Goal: Information Seeking & Learning: Learn about a topic

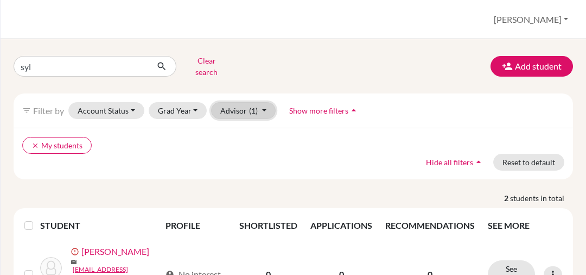
click at [267, 104] on button "Advisor (1)" at bounding box center [243, 110] width 65 height 17
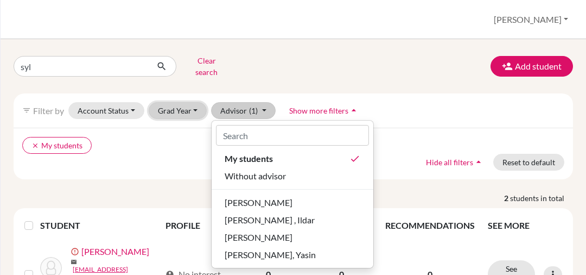
click at [179, 102] on button "Grad Year" at bounding box center [178, 110] width 59 height 17
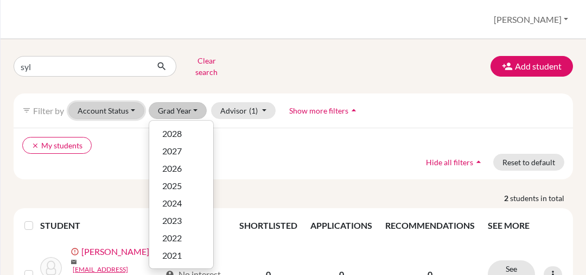
click at [120, 102] on button "Account Status" at bounding box center [106, 110] width 76 height 17
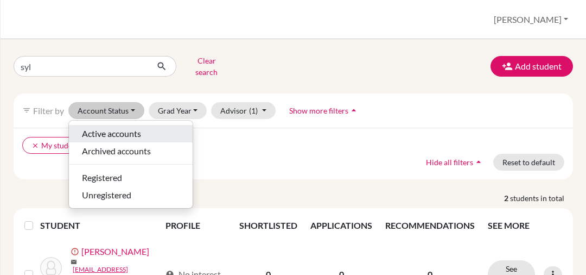
click at [120, 127] on span "Active accounts" at bounding box center [111, 133] width 59 height 13
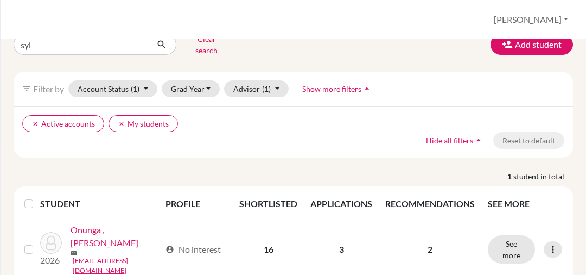
scroll to position [33, 0]
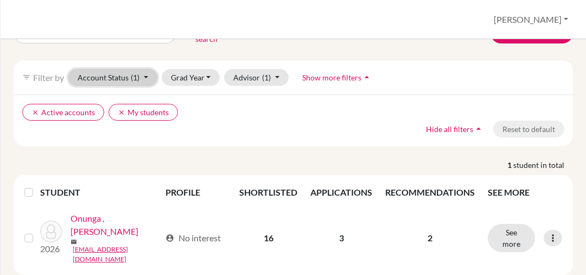
click at [131, 73] on span "(1)" at bounding box center [135, 77] width 9 height 9
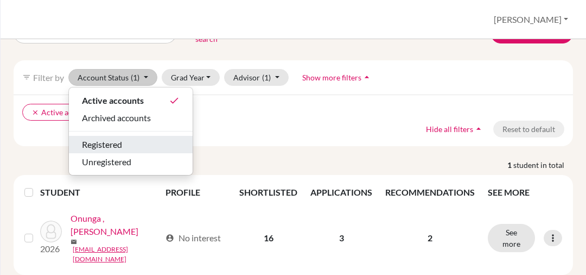
click at [136, 138] on div "Registered" at bounding box center [131, 144] width 98 height 13
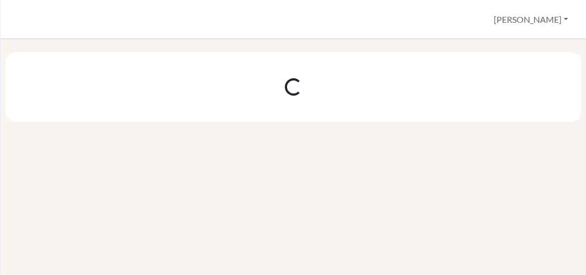
scroll to position [0, 0]
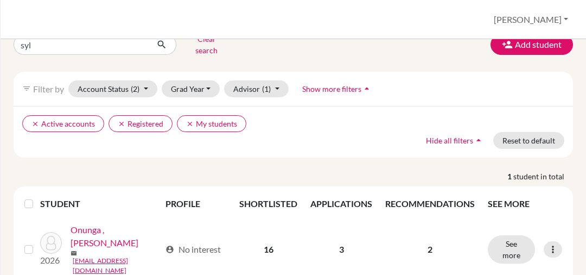
scroll to position [33, 0]
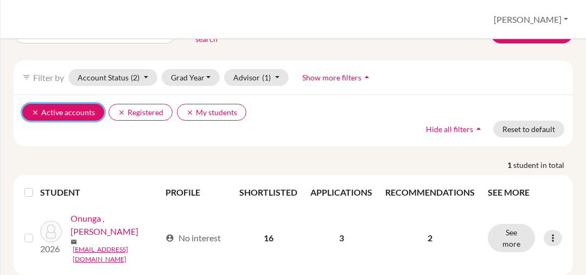
click at [36, 109] on icon "clear" at bounding box center [35, 113] width 8 height 8
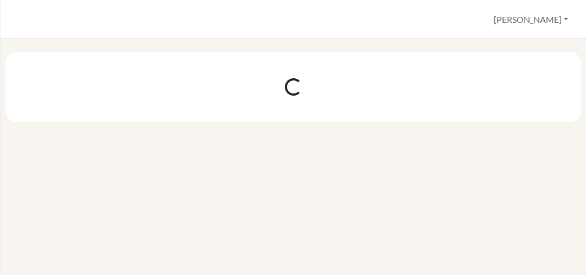
scroll to position [0, 0]
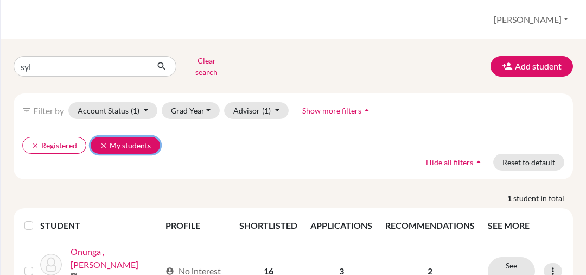
click at [100, 142] on icon "clear" at bounding box center [104, 146] width 8 height 8
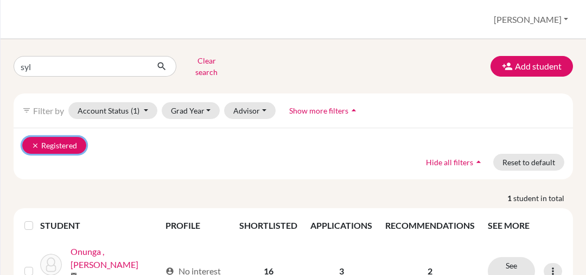
click at [39, 142] on icon "clear" at bounding box center [35, 146] width 8 height 8
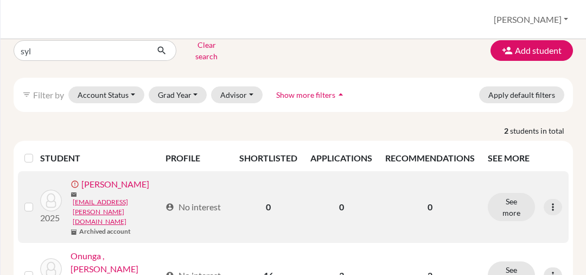
scroll to position [30, 0]
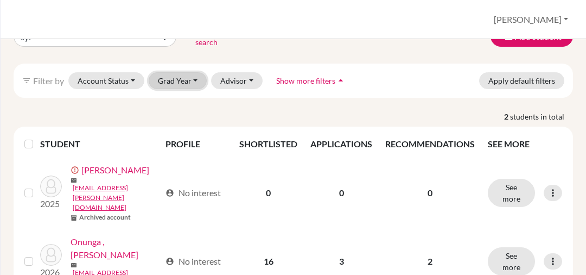
click at [181, 73] on button "Grad Year" at bounding box center [178, 80] width 59 height 17
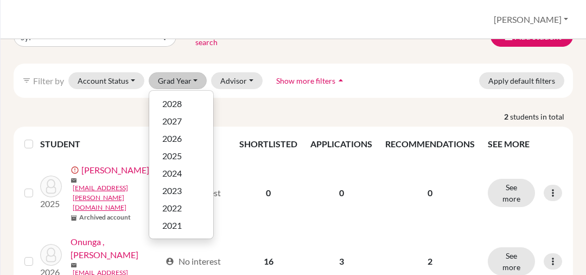
click at [432, 77] on div "filter_list Filter by Account Status Active accounts Archived accounts Register…" at bounding box center [294, 80] width 560 height 34
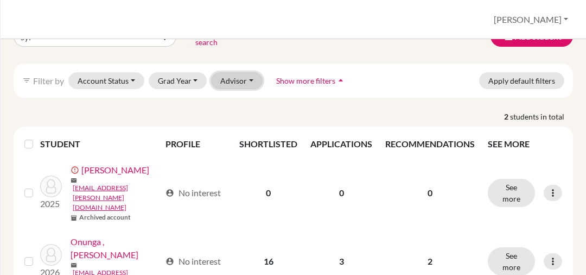
click at [251, 72] on button "Advisor" at bounding box center [237, 80] width 52 height 17
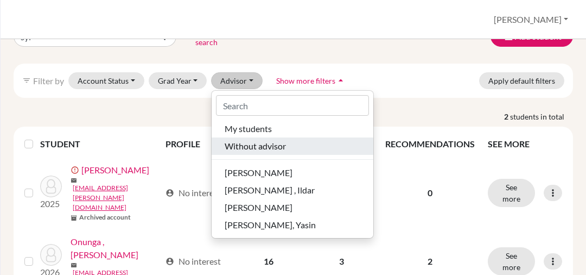
click at [261, 139] on span "Without advisor" at bounding box center [255, 145] width 61 height 13
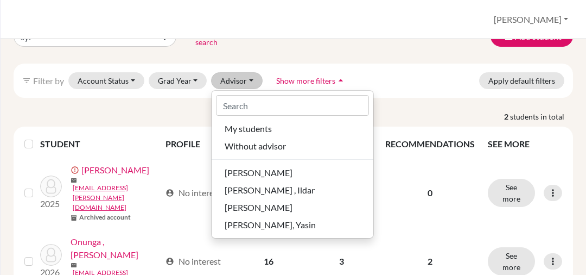
scroll to position [0, 0]
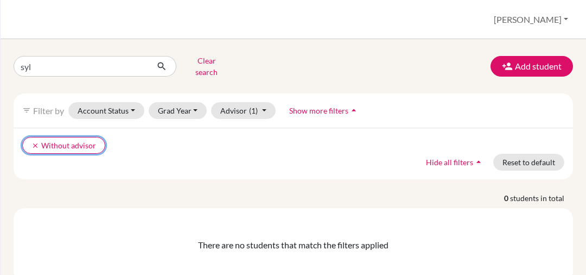
drag, startPoint x: 39, startPoint y: 139, endPoint x: 67, endPoint y: 130, distance: 29.5
click at [40, 139] on button "clear Without advisor" at bounding box center [63, 145] width 83 height 17
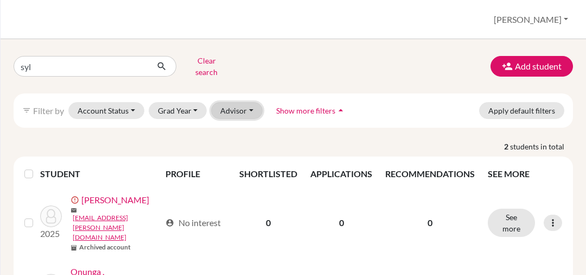
click at [225, 109] on button "Advisor" at bounding box center [237, 110] width 52 height 17
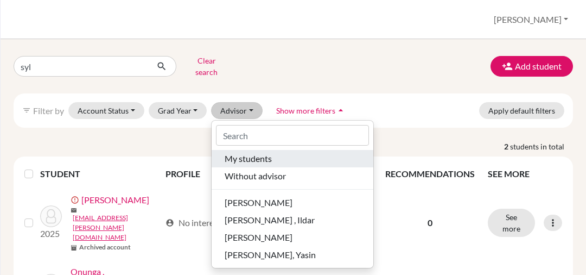
click at [245, 152] on span "My students" at bounding box center [248, 158] width 47 height 13
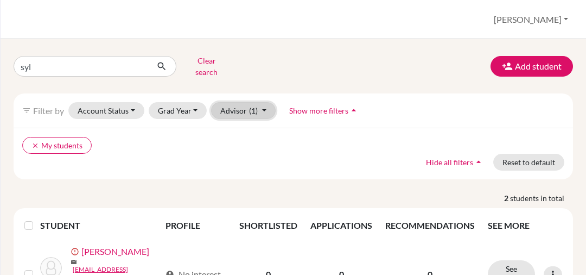
click at [251, 106] on span "(1)" at bounding box center [253, 110] width 9 height 9
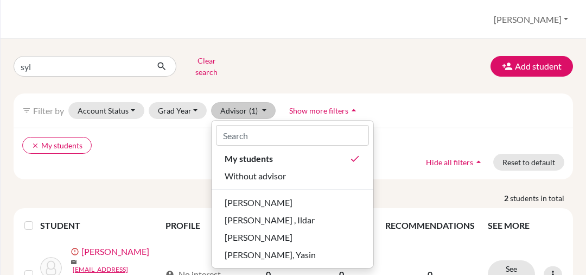
click at [428, 128] on div "clear My students Hide all filters arrow_drop_up Reset to default" at bounding box center [294, 154] width 560 height 52
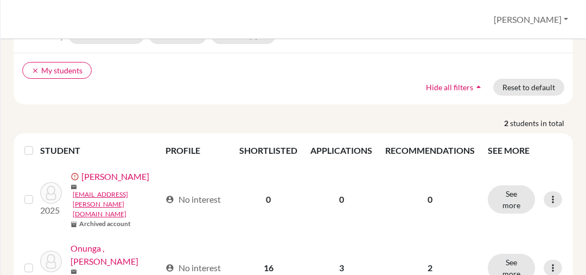
scroll to position [81, 0]
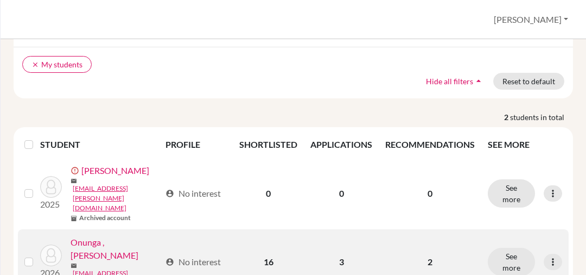
click at [117, 236] on link "Onunga , Sylvia Egwa" at bounding box center [116, 249] width 90 height 26
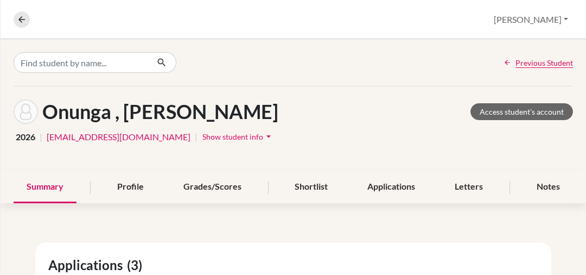
click at [202, 135] on span "Show student info" at bounding box center [232, 136] width 61 height 9
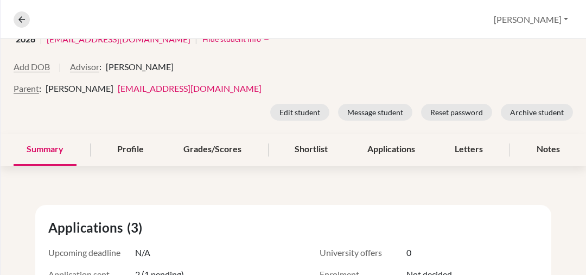
scroll to position [130, 0]
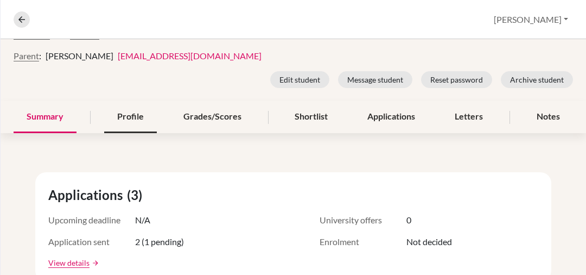
click at [126, 119] on div "Profile" at bounding box center [130, 117] width 53 height 32
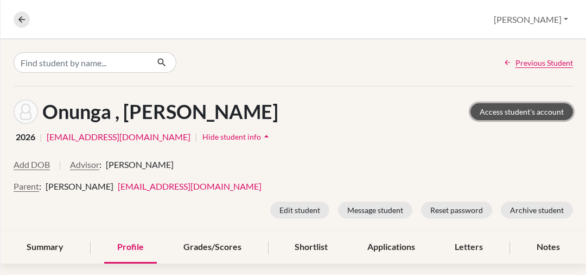
click at [504, 109] on link "Access student's account" at bounding box center [522, 111] width 103 height 17
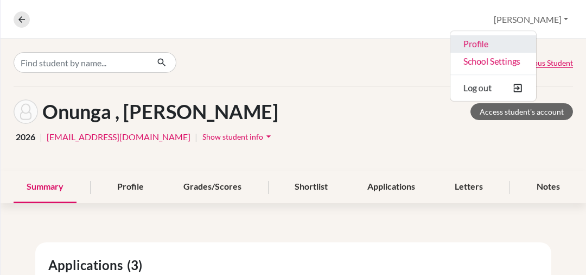
click at [522, 41] on link "Profile" at bounding box center [493, 43] width 86 height 17
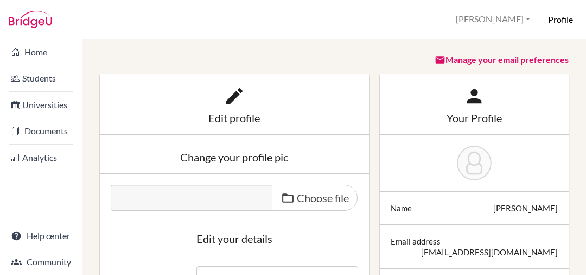
scroll to position [3, 0]
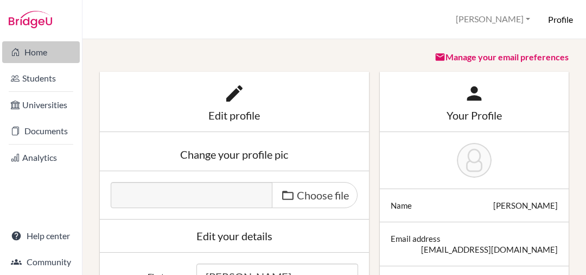
click at [36, 55] on link "Home" at bounding box center [41, 52] width 78 height 22
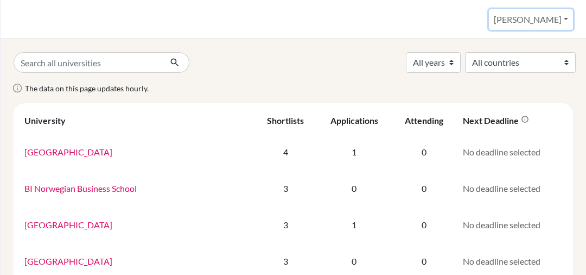
click at [550, 20] on button "[PERSON_NAME]" at bounding box center [531, 19] width 84 height 21
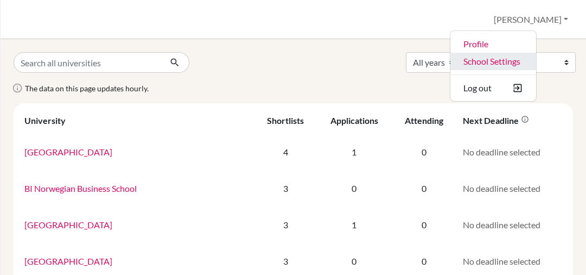
click at [520, 57] on link "School Settings" at bounding box center [493, 61] width 86 height 17
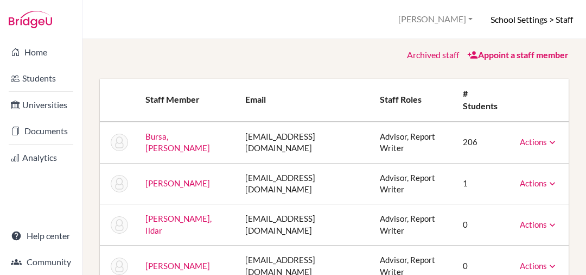
scroll to position [276, 0]
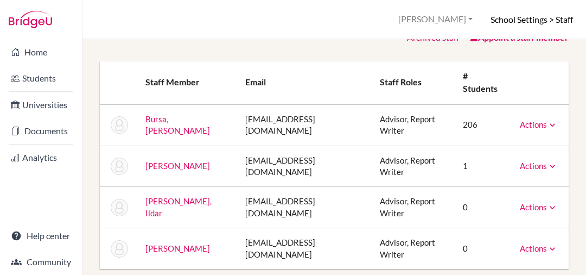
click at [547, 127] on icon at bounding box center [552, 124] width 11 height 11
